Goal: Transaction & Acquisition: Purchase product/service

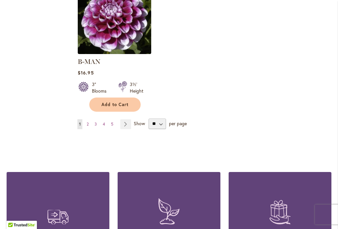
scroll to position [927, 0]
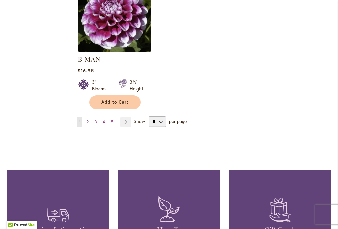
click at [87, 119] on span "2" at bounding box center [88, 121] width 2 height 5
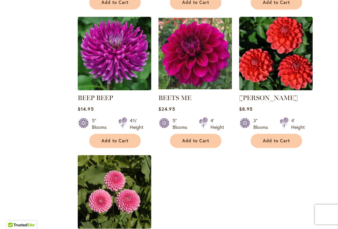
scroll to position [733, 0]
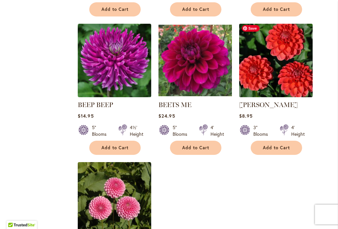
click at [288, 86] on img at bounding box center [276, 60] width 77 height 77
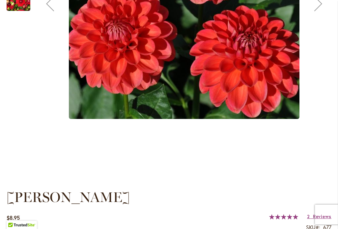
scroll to position [292, 0]
